Goal: Task Accomplishment & Management: Use online tool/utility

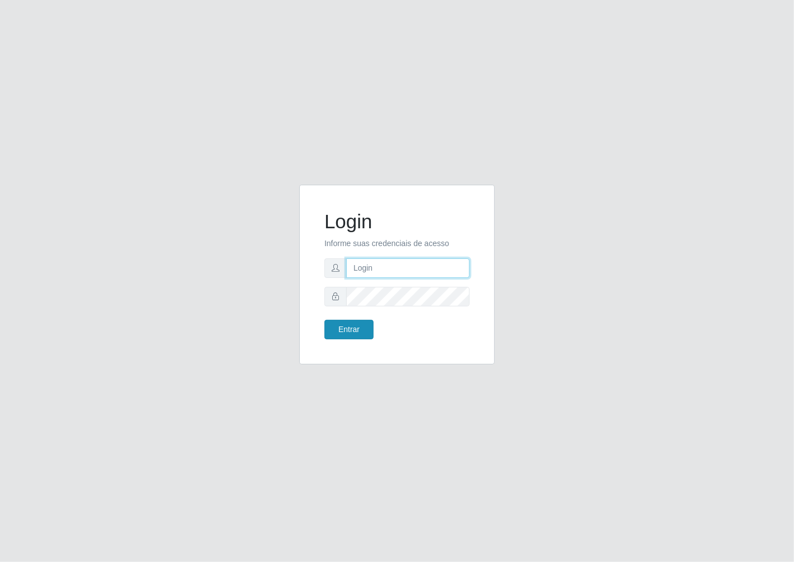
type input "janaina@iwof"
click at [327, 322] on button "Entrar" at bounding box center [348, 330] width 49 height 20
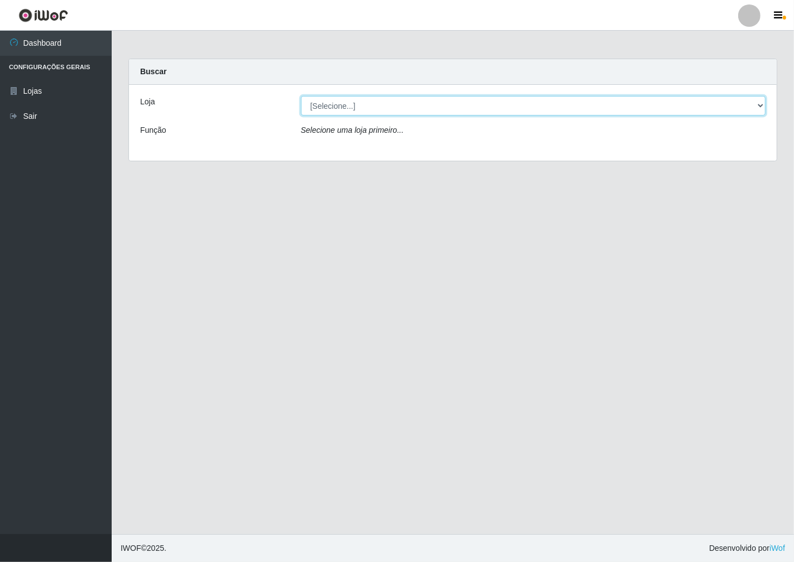
click at [763, 106] on select "[Selecione...] Minimercado Filezão" at bounding box center [533, 106] width 465 height 20
select select "204"
click at [301, 96] on select "[Selecione...] Minimercado Filezão" at bounding box center [533, 106] width 465 height 20
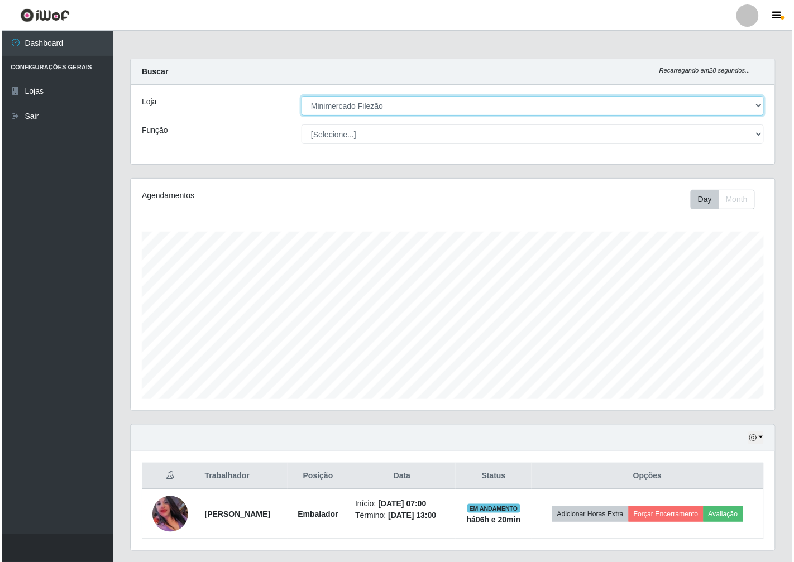
scroll to position [231, 644]
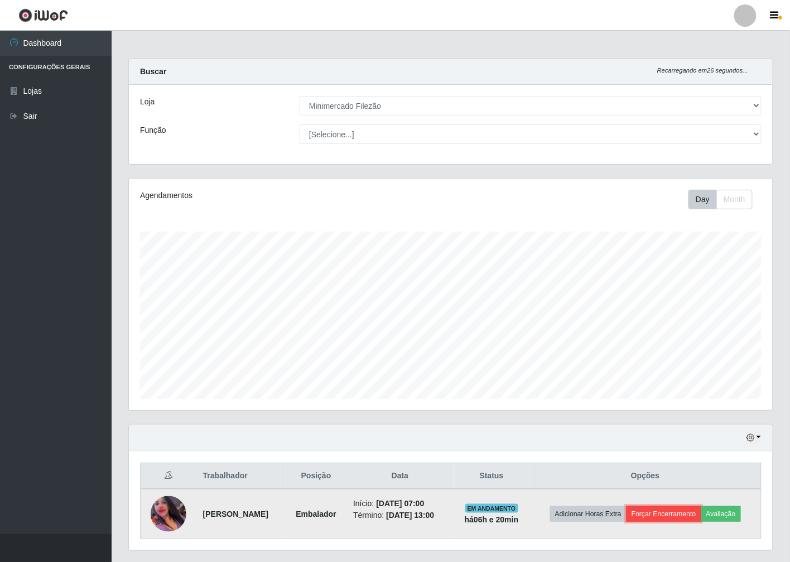
click at [671, 516] on button "Forçar Encerramento" at bounding box center [664, 514] width 75 height 16
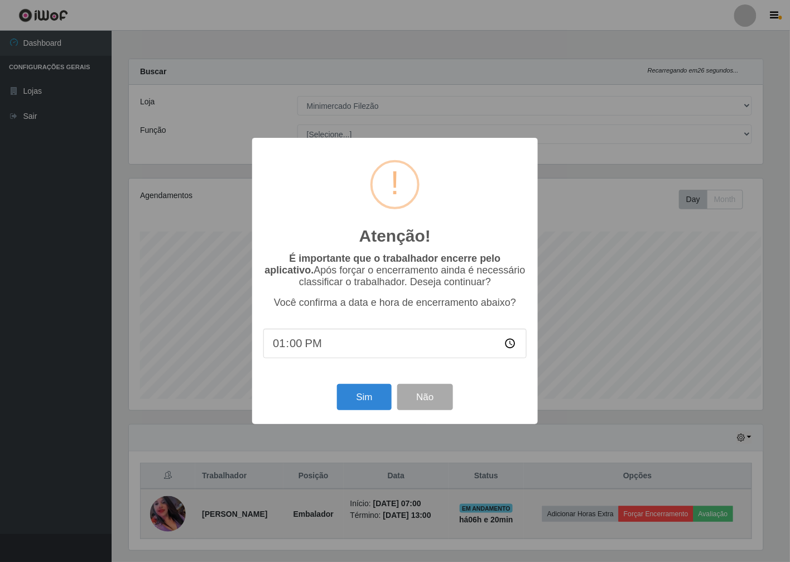
scroll to position [231, 638]
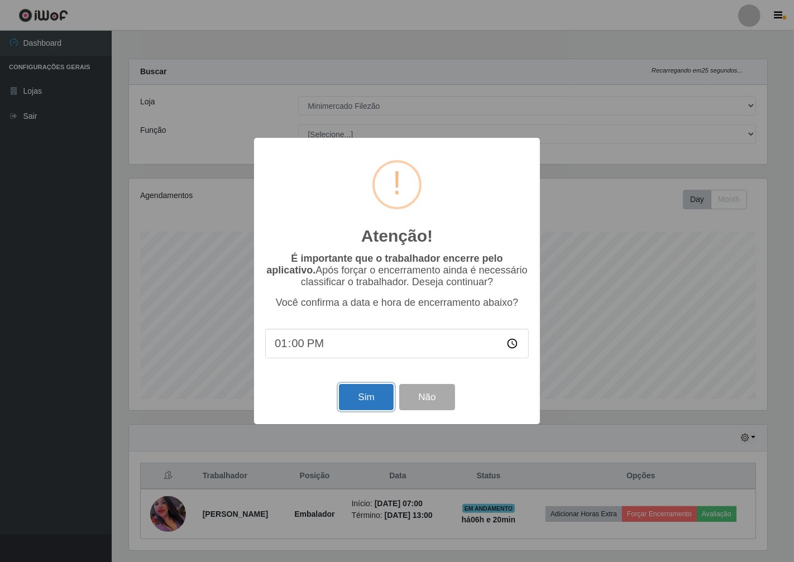
click at [378, 395] on button "Sim" at bounding box center [366, 397] width 54 height 26
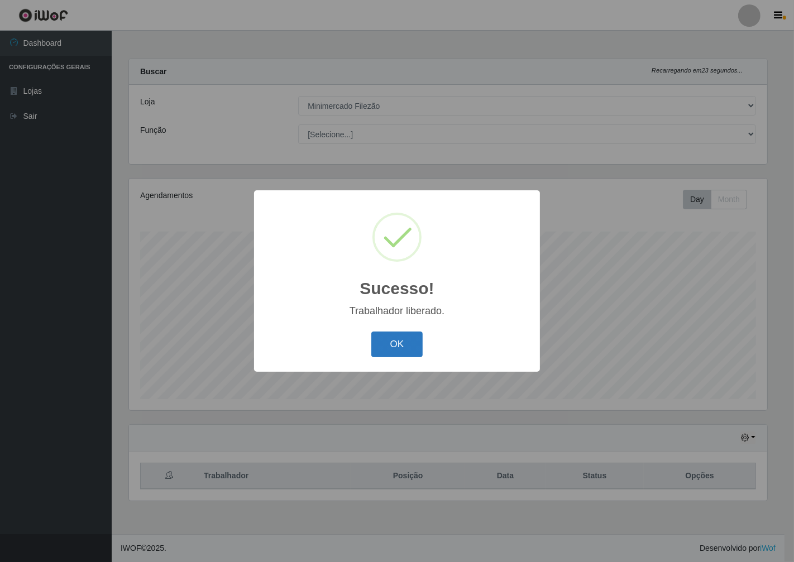
click at [399, 337] on button "OK" at bounding box center [397, 345] width 52 height 26
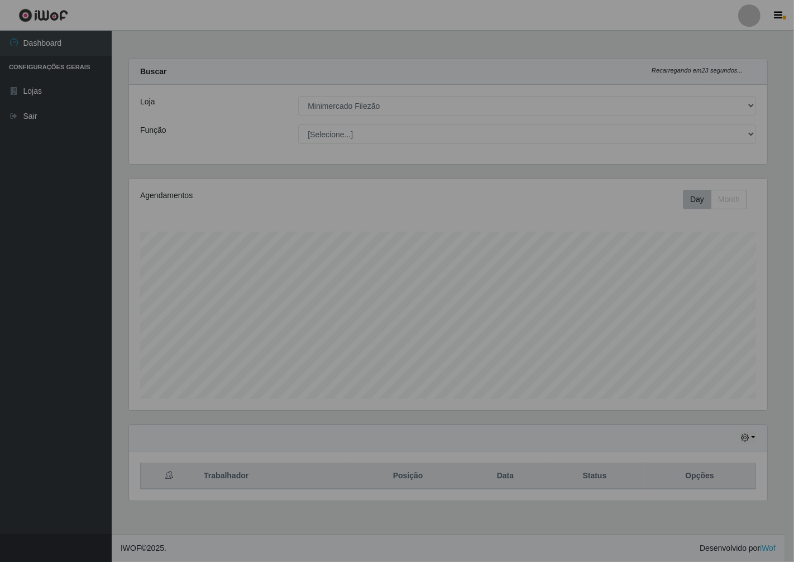
scroll to position [231, 648]
